Goal: Check status

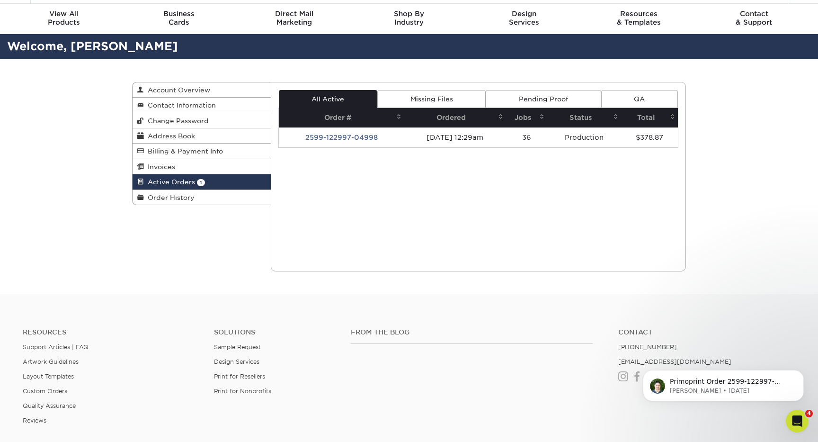
scroll to position [23, 0]
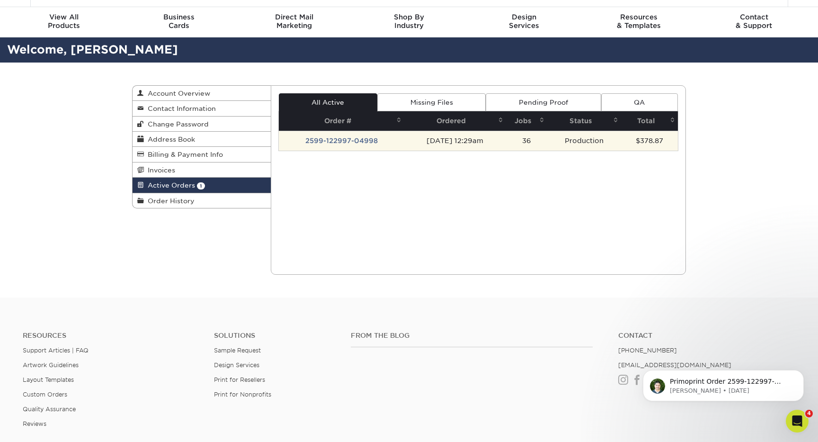
click at [366, 141] on td "2599-122997-04998" at bounding box center [341, 141] width 125 height 20
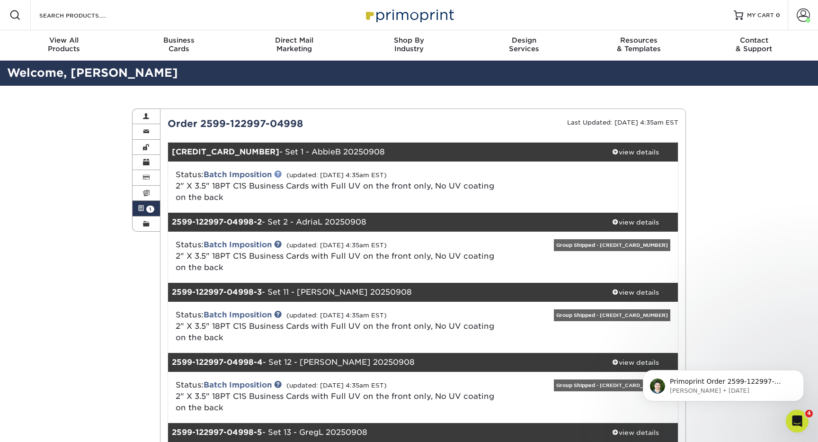
click at [281, 173] on link at bounding box center [278, 174] width 8 height 8
click at [645, 154] on div "view details" at bounding box center [635, 151] width 85 height 9
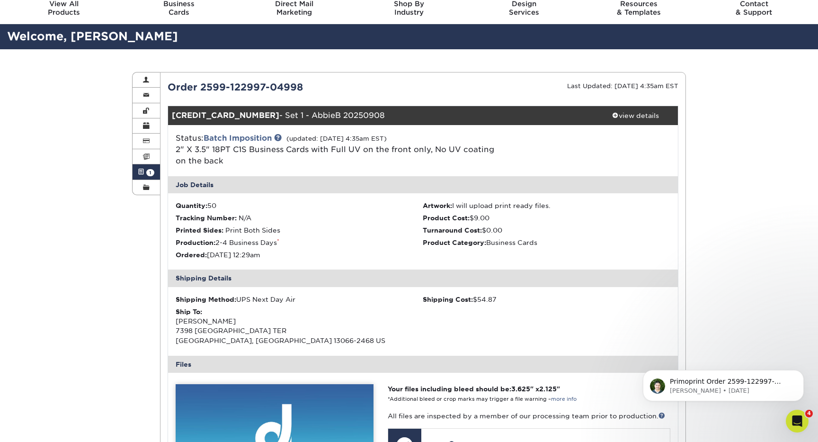
scroll to position [36, 0]
click at [765, 382] on p "Primoprint Order 2599-122997-04998 Hello! Thank you for placing your print orde…" at bounding box center [731, 381] width 122 height 9
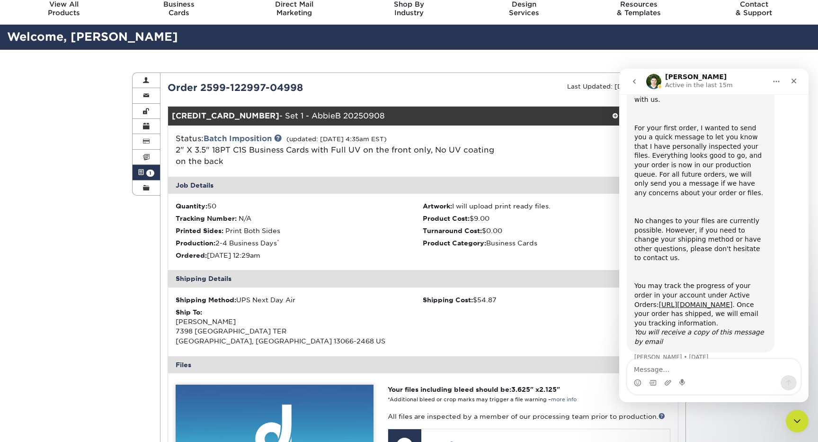
scroll to position [89, 0]
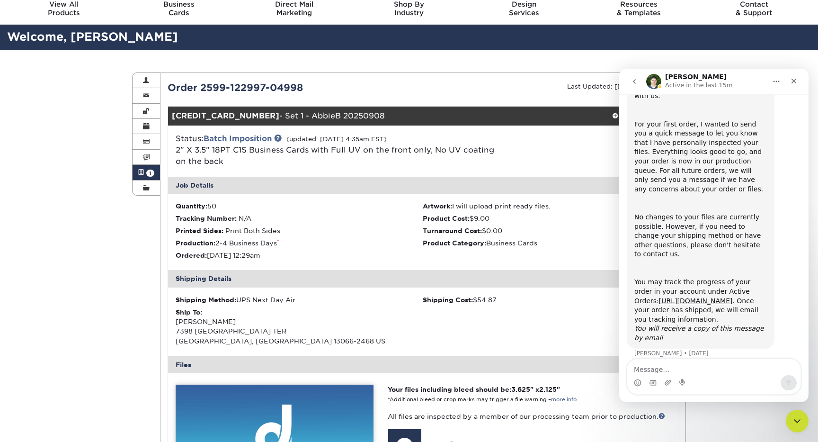
click at [775, 82] on icon "Home" at bounding box center [777, 82] width 8 height 8
click at [546, 217] on li "Product Cost: $9.00" at bounding box center [547, 218] width 248 height 9
click at [581, 244] on li "Product Category: Business Cards" at bounding box center [547, 242] width 248 height 9
click at [773, 83] on icon "Home" at bounding box center [777, 82] width 8 height 8
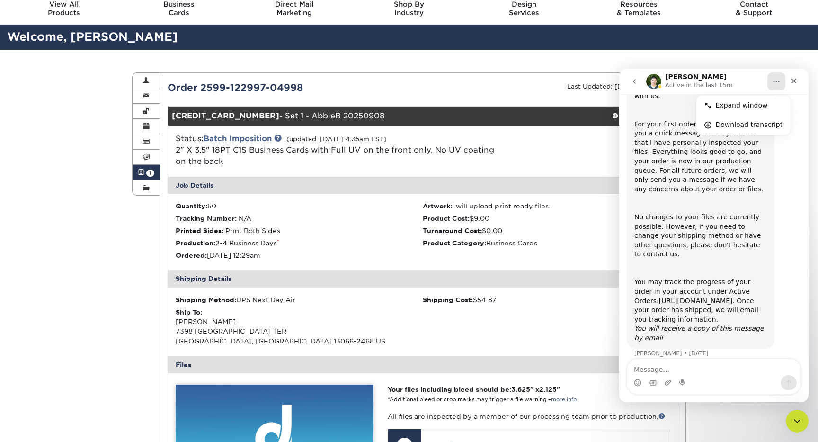
click at [576, 226] on li "Turnaround Cost: $0.00" at bounding box center [547, 230] width 248 height 9
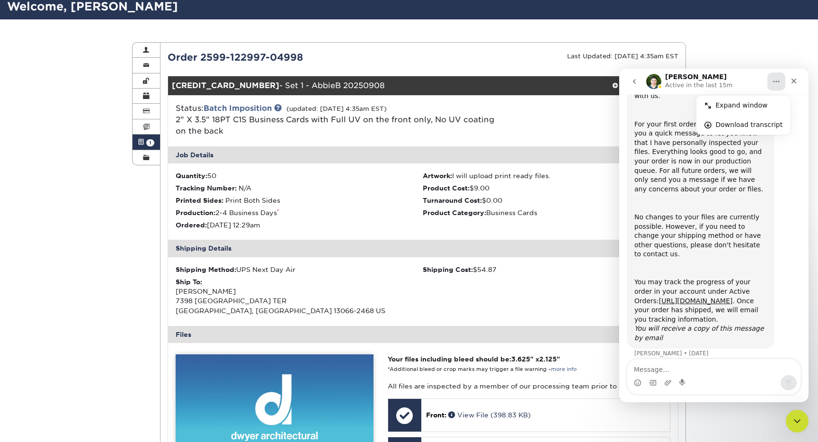
scroll to position [64, 0]
